Goal: Task Accomplishment & Management: Use online tool/utility

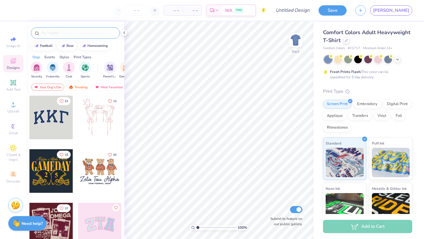
click at [90, 32] on input "text" at bounding box center [78, 33] width 75 height 6
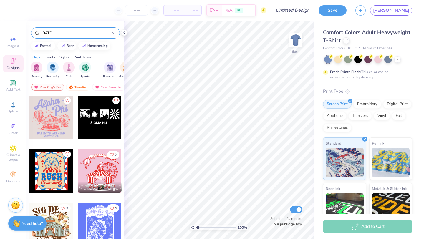
type input "carnival"
click at [87, 37] on div "carnival" at bounding box center [75, 32] width 89 height 11
click at [87, 35] on input "carnival" at bounding box center [77, 33] width 72 height 6
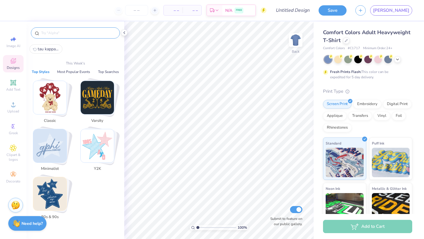
type input "c"
click at [126, 32] on icon at bounding box center [124, 32] width 5 height 5
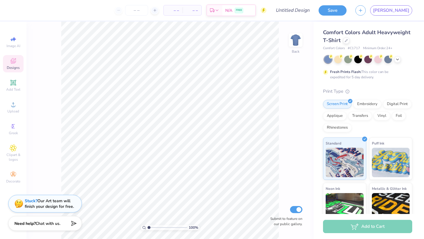
click at [16, 68] on span "Designs" at bounding box center [13, 67] width 13 height 5
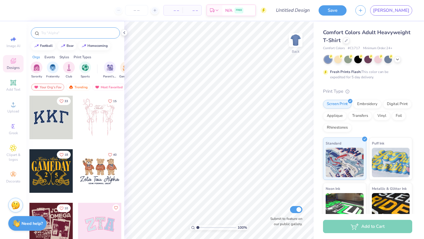
click at [70, 30] on input "text" at bounding box center [78, 33] width 75 height 6
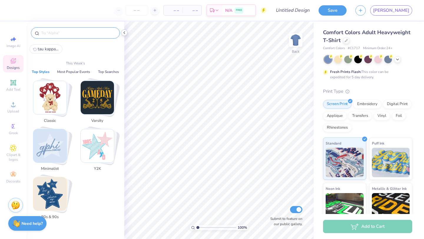
click at [122, 35] on icon at bounding box center [124, 32] width 5 height 5
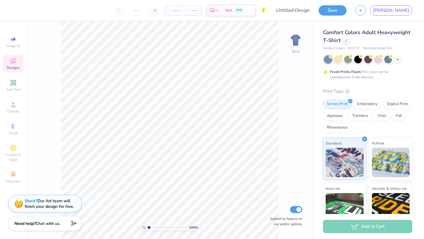
click at [18, 69] on span "Designs" at bounding box center [13, 67] width 13 height 5
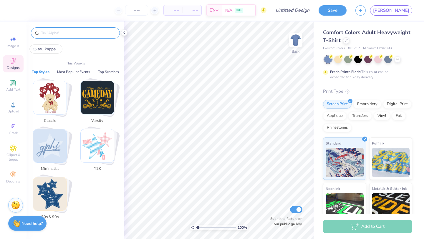
click at [74, 30] on input "text" at bounding box center [78, 33] width 75 height 6
click at [123, 30] on icon at bounding box center [124, 32] width 5 height 5
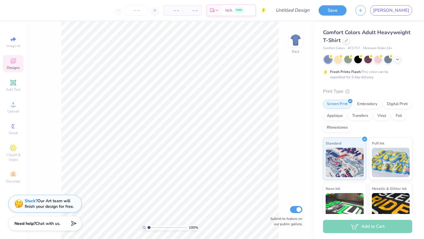
click at [9, 63] on div "Designs" at bounding box center [13, 63] width 21 height 17
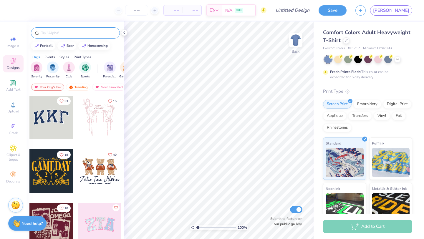
click at [70, 34] on input "text" at bounding box center [78, 33] width 75 height 6
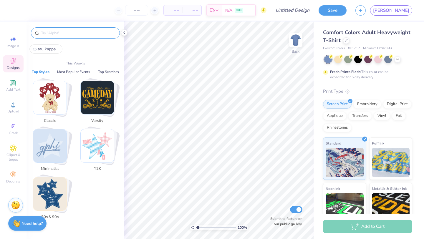
click at [23, 28] on div "Image AI Designs Add Text Upload Greek Clipart & logos Decorate" at bounding box center [13, 131] width 27 height 218
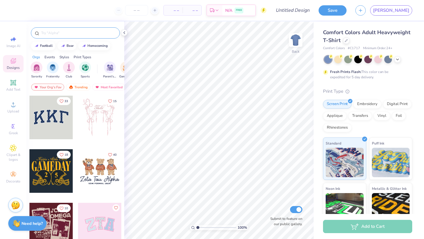
click at [54, 35] on input "text" at bounding box center [78, 33] width 75 height 6
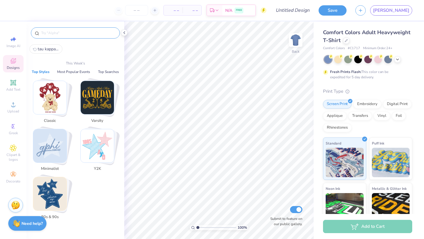
click at [24, 30] on div "Image AI Designs Add Text Upload Greek Clipart & logos Decorate" at bounding box center [13, 131] width 27 height 218
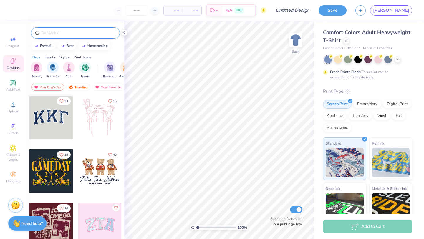
click at [60, 30] on input "text" at bounding box center [78, 33] width 75 height 6
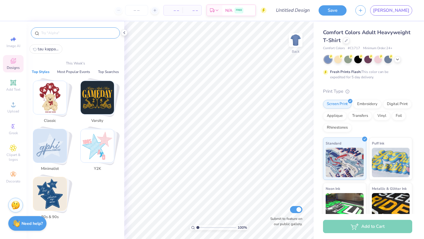
click at [0, 26] on div "Image AI Designs Add Text Upload Greek Clipart & logos Decorate" at bounding box center [13, 131] width 27 height 218
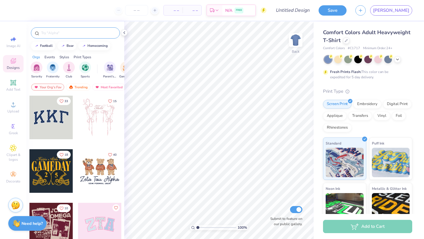
click at [71, 32] on input "text" at bounding box center [78, 33] width 75 height 6
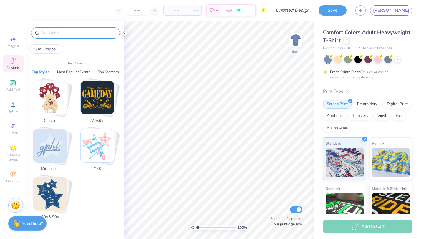
click at [74, 22] on div at bounding box center [76, 32] width 98 height 20
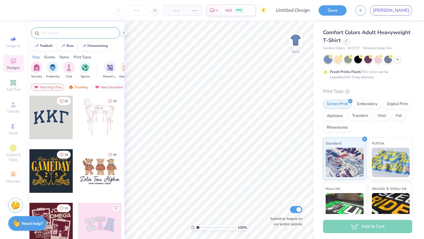
click at [70, 30] on input "text" at bounding box center [78, 33] width 75 height 6
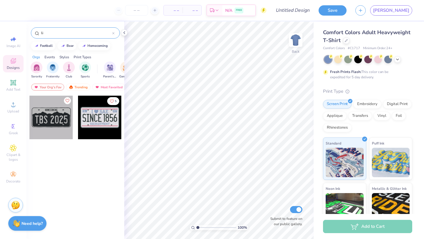
type input "l"
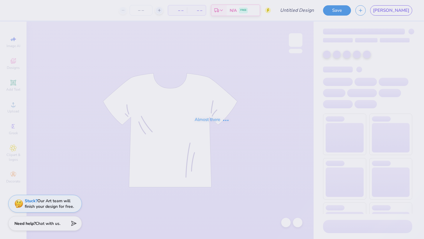
type input "TKE x Theta Hoco"
type input "12"
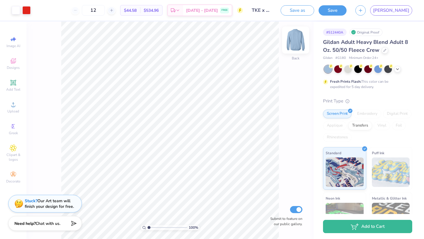
click at [294, 38] on img at bounding box center [296, 40] width 24 height 24
click at [294, 45] on img at bounding box center [296, 40] width 24 height 24
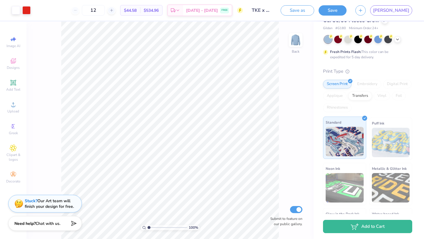
scroll to position [29, 0]
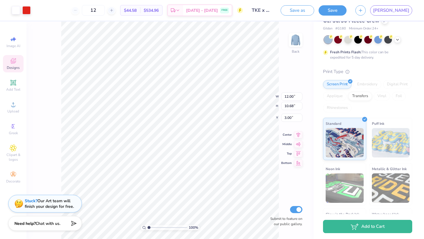
click at [251, 96] on div "100 % Back W 12.00 12.00 " H 10.68 10.68 " Y 3.00 3.00 " Center Middle Top Bott…" at bounding box center [170, 131] width 287 height 218
click at [292, 44] on img at bounding box center [296, 40] width 24 height 24
type input "5.18"
drag, startPoint x: 298, startPoint y: 41, endPoint x: 40, endPoint y: 2, distance: 261.7
click at [298, 41] on img at bounding box center [296, 40] width 12 height 12
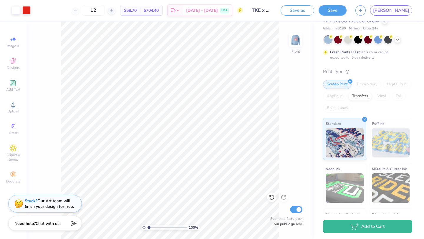
click at [285, 41] on div "100 % Front Submit to feature on our public gallery." at bounding box center [170, 131] width 287 height 218
click at [14, 66] on span "Designs" at bounding box center [13, 67] width 13 height 5
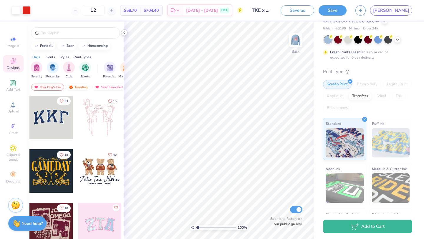
click at [123, 34] on icon at bounding box center [124, 32] width 5 height 5
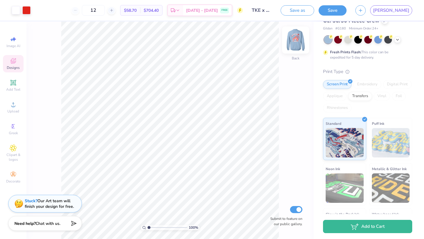
click at [296, 35] on img at bounding box center [296, 40] width 24 height 24
click at [14, 64] on icon at bounding box center [13, 60] width 7 height 7
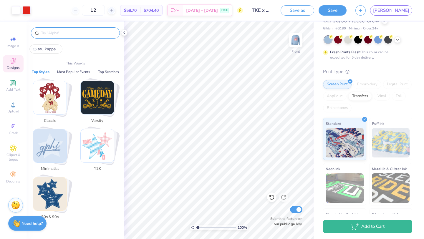
click at [80, 31] on input "text" at bounding box center [78, 33] width 75 height 6
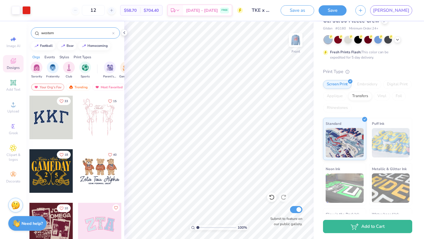
type input "western"
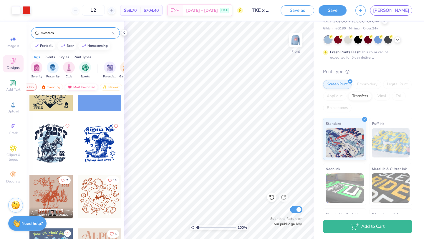
scroll to position [0, 34]
click at [54, 58] on div "Events" at bounding box center [50, 57] width 11 height 5
click at [63, 56] on div "Styles" at bounding box center [65, 57] width 10 height 5
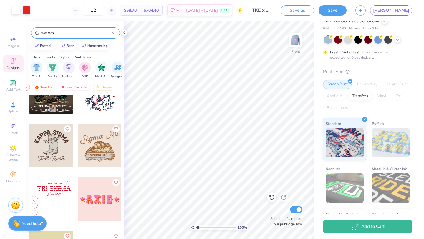
scroll to position [147, 0]
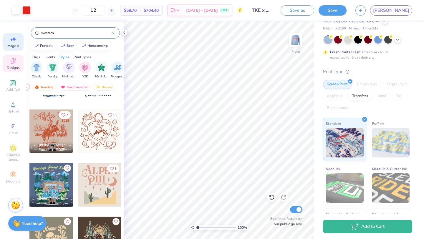
click at [16, 49] on div "Image AI" at bounding box center [13, 41] width 21 height 17
select select "4"
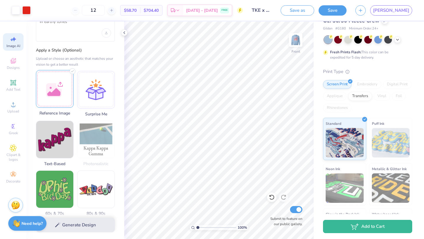
scroll to position [0, 0]
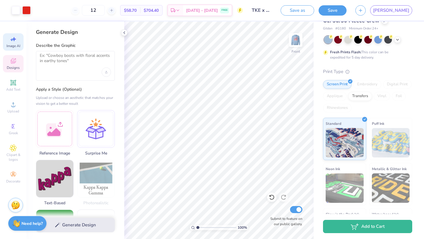
click at [20, 62] on div "Designs" at bounding box center [13, 63] width 21 height 17
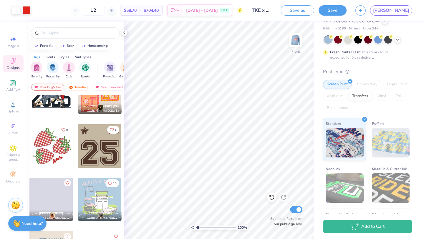
scroll to position [1085, 0]
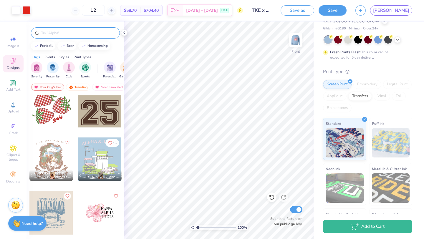
click at [85, 34] on input "text" at bounding box center [78, 33] width 75 height 6
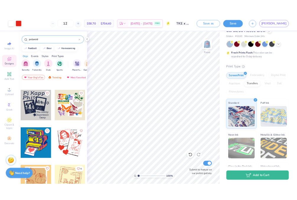
scroll to position [0, 0]
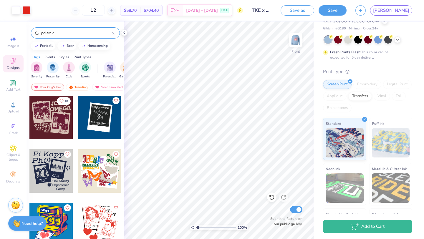
type input "polaroid"
